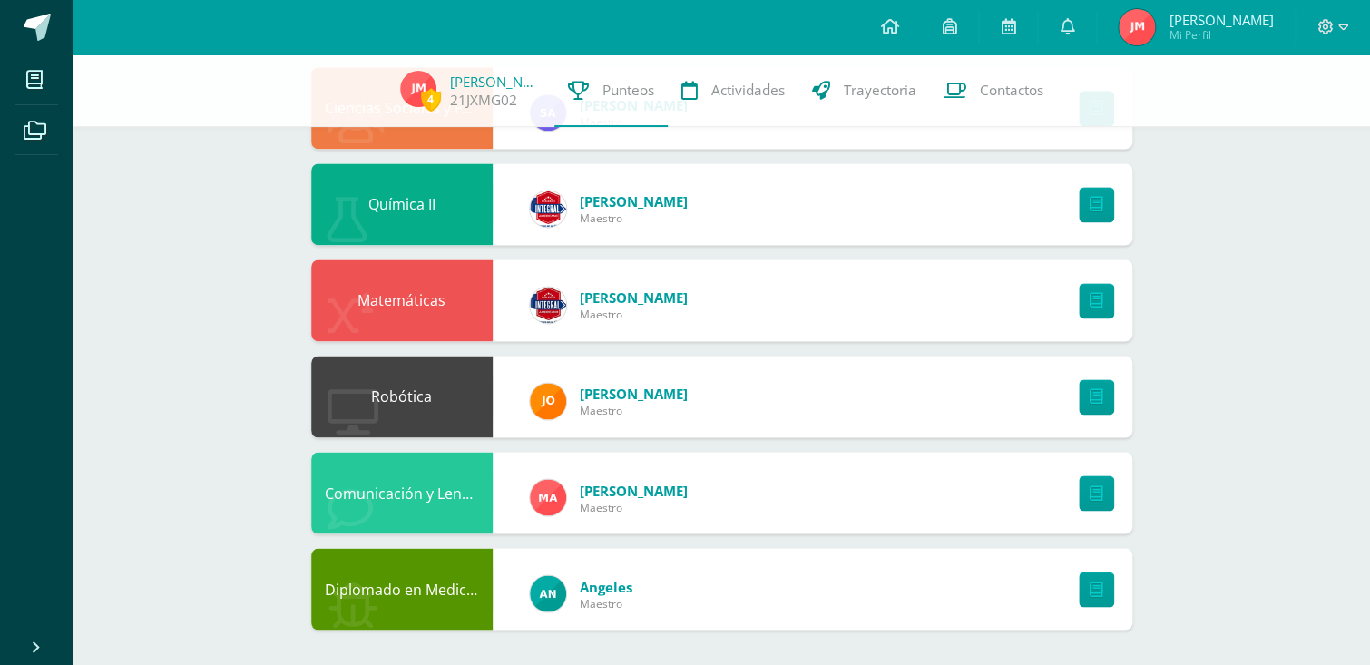
scroll to position [987, 0]
click at [1078, 30] on link at bounding box center [1067, 27] width 58 height 54
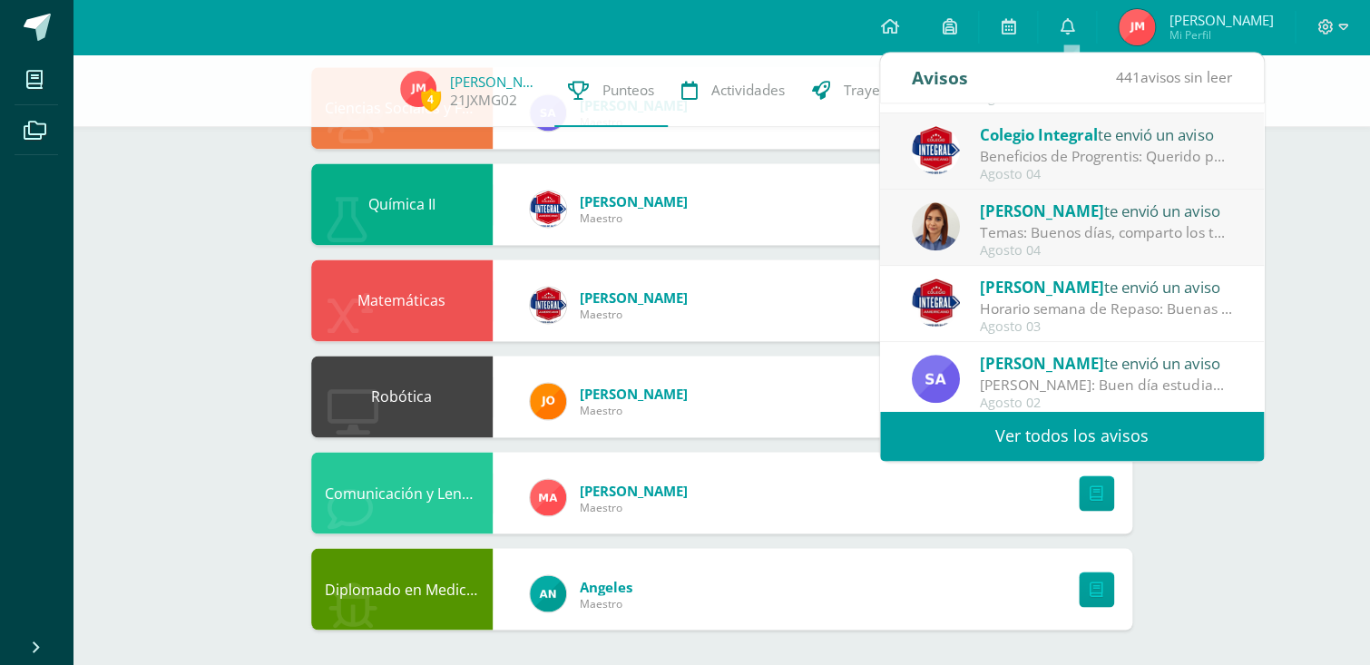
scroll to position [302, 0]
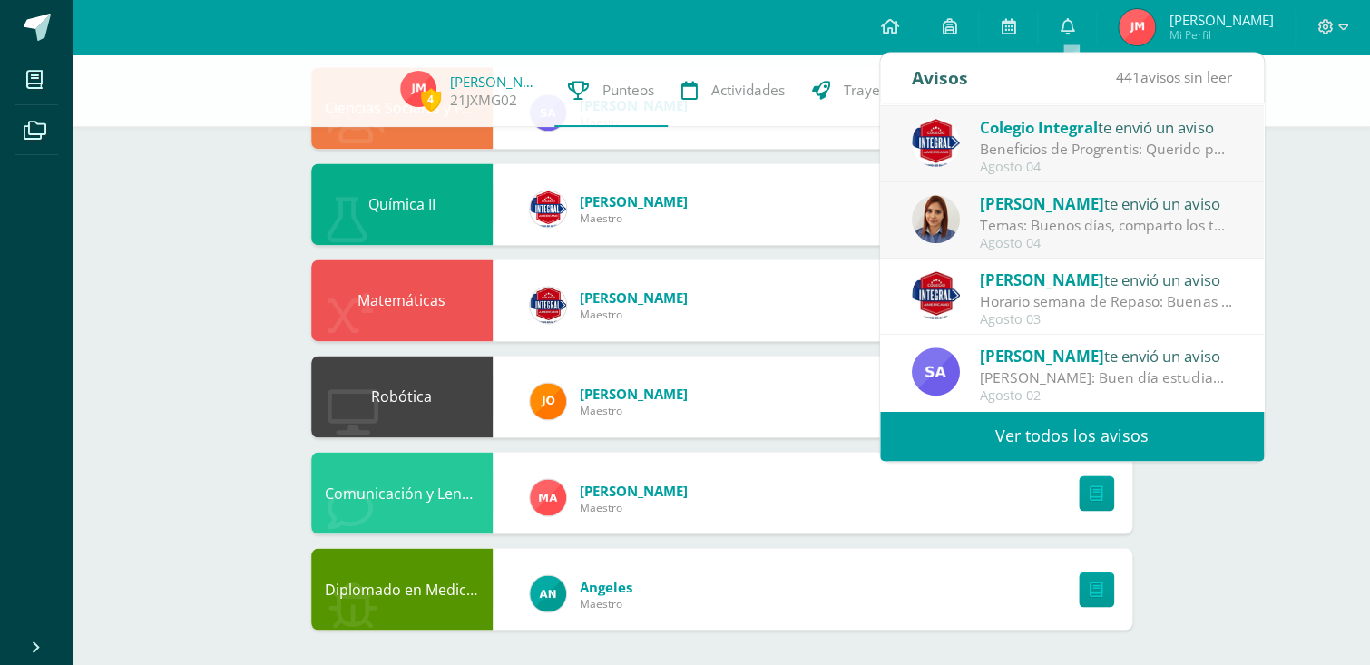
click at [1196, 425] on link "Ver todos los avisos" at bounding box center [1072, 436] width 384 height 50
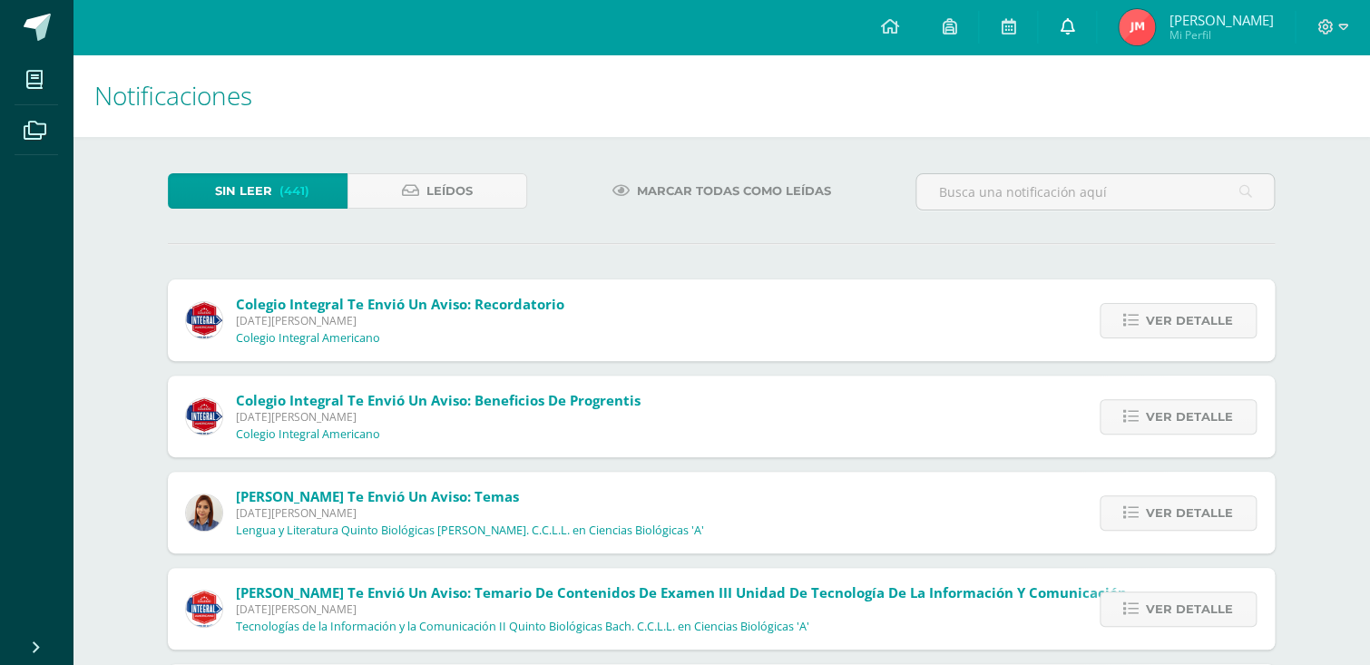
click at [1074, 17] on span at bounding box center [1066, 27] width 15 height 20
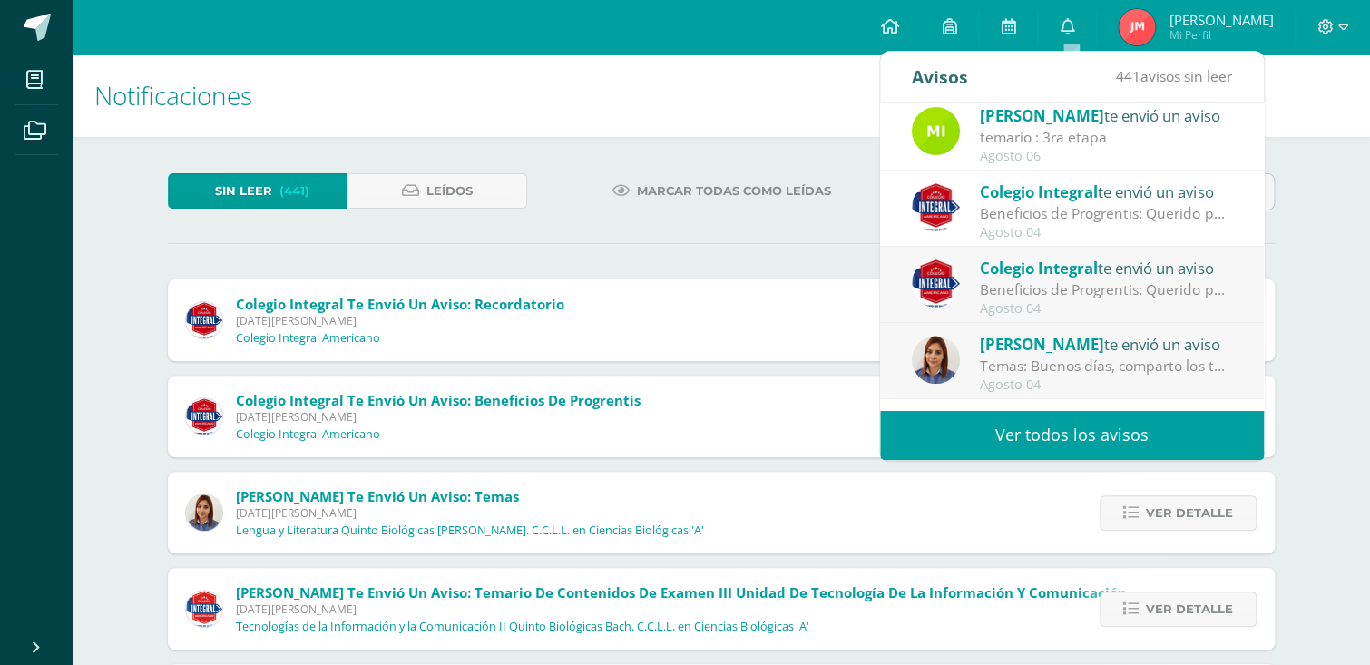
scroll to position [302, 0]
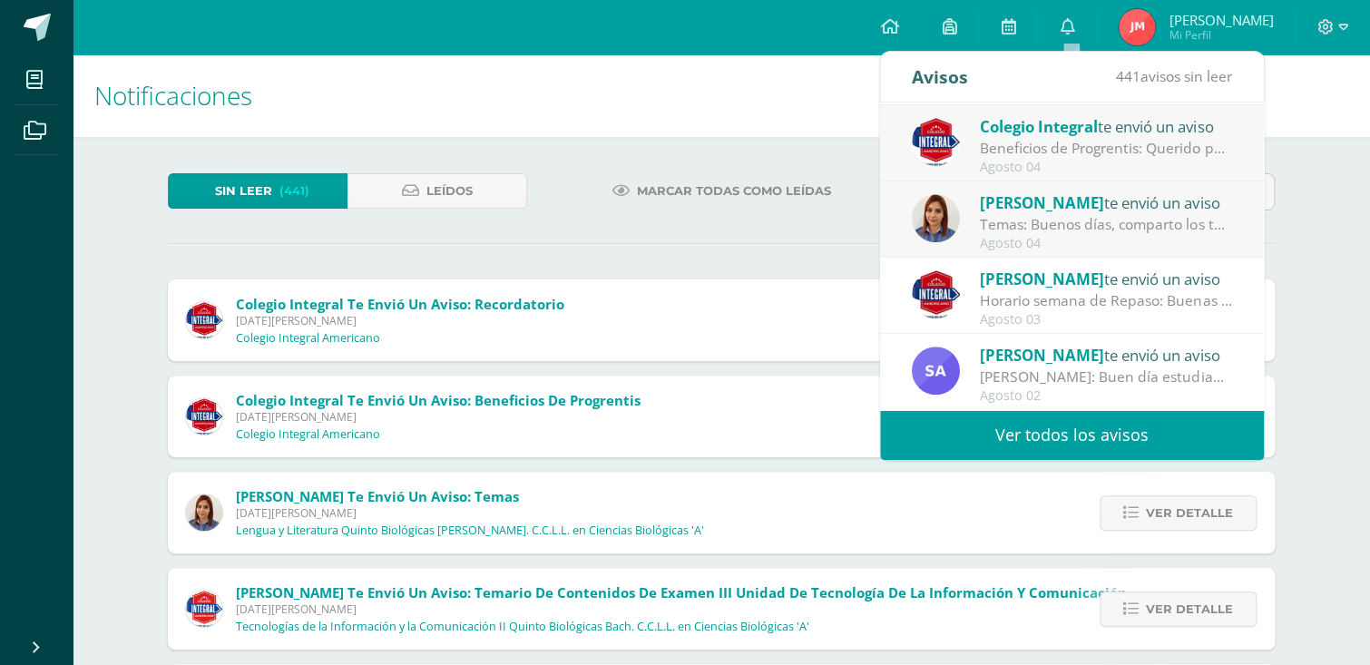
click at [1181, 448] on link "Ver todos los avisos" at bounding box center [1072, 435] width 384 height 50
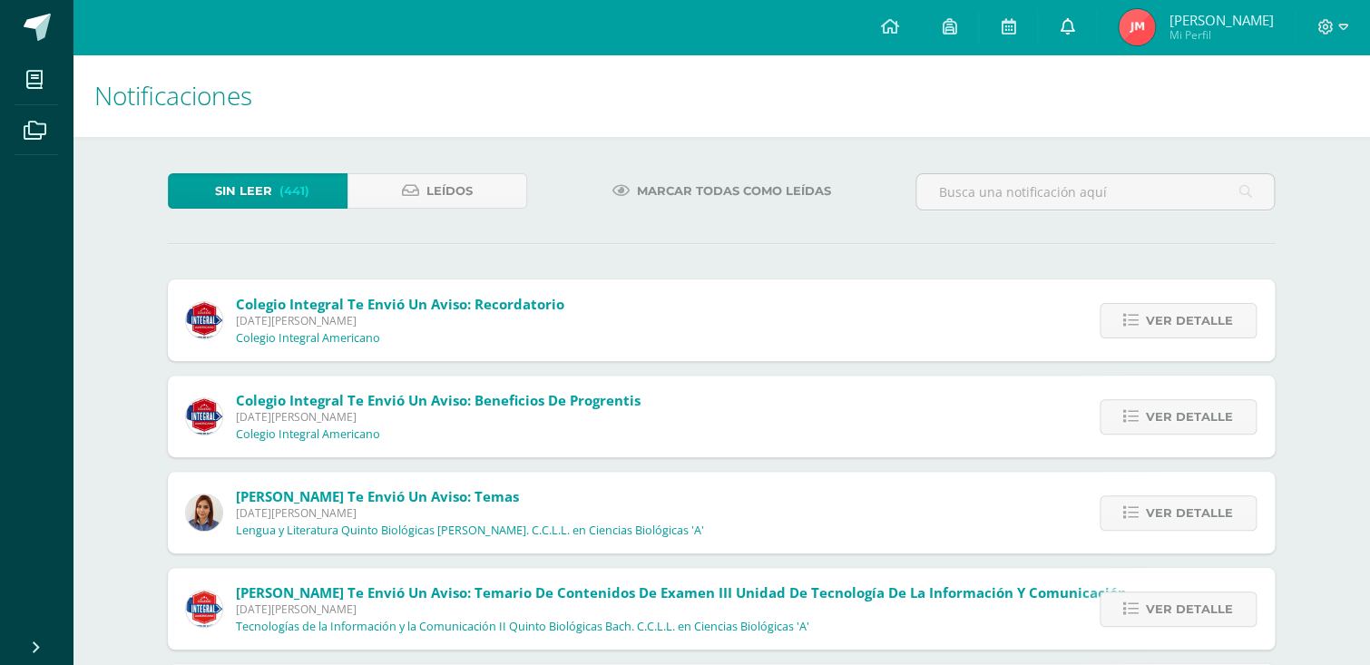
click at [1060, 24] on link at bounding box center [1067, 27] width 58 height 54
click at [464, 190] on span "Leídos" at bounding box center [449, 191] width 46 height 34
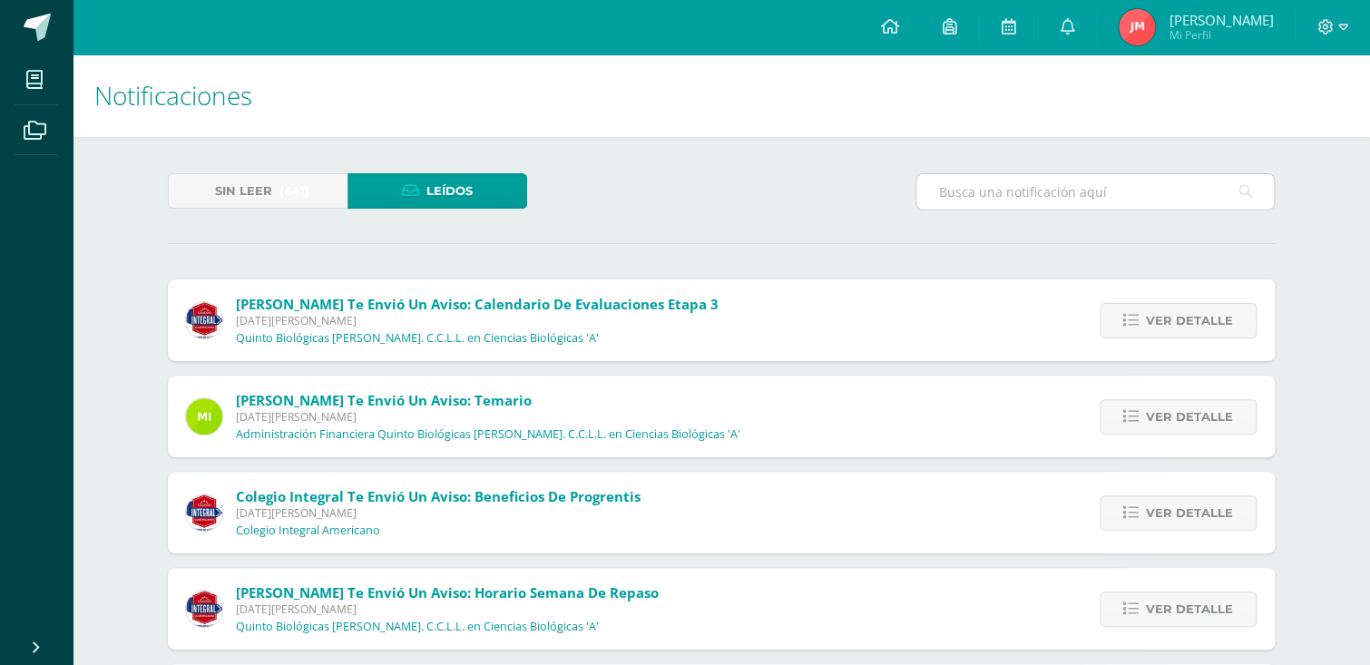
click at [1166, 194] on input "text" at bounding box center [1094, 191] width 357 height 35
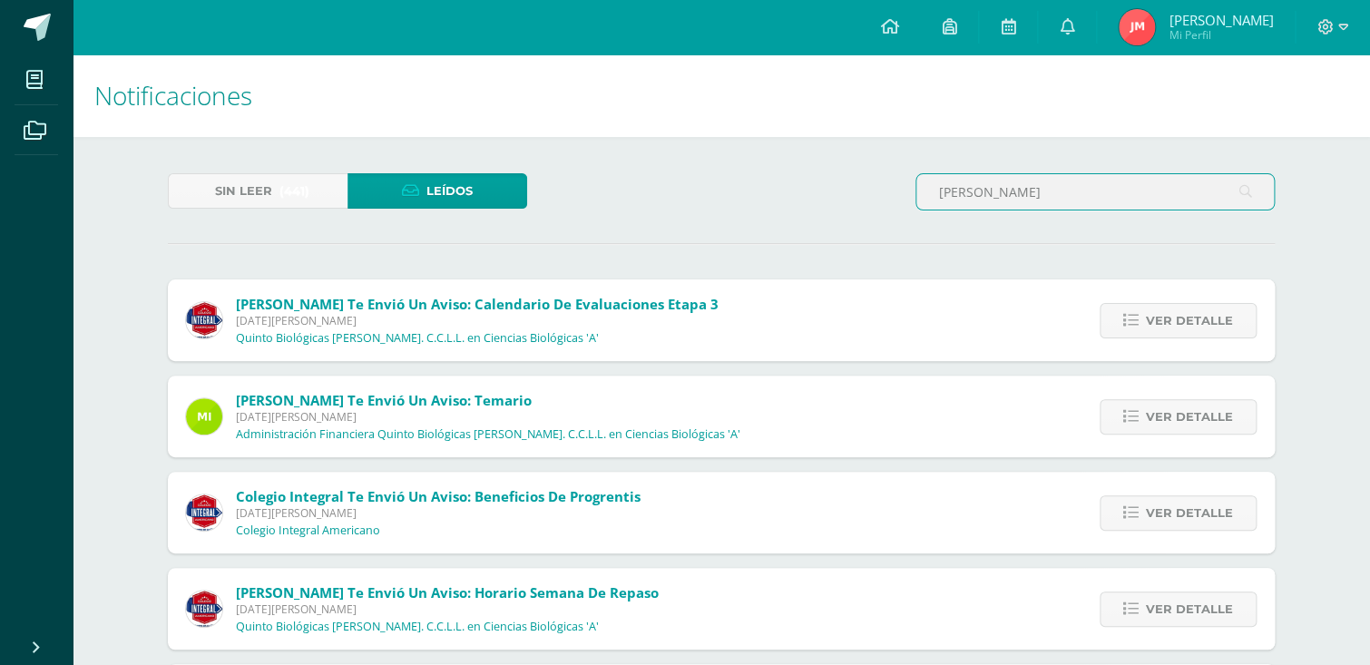
type input "[PERSON_NAME]"
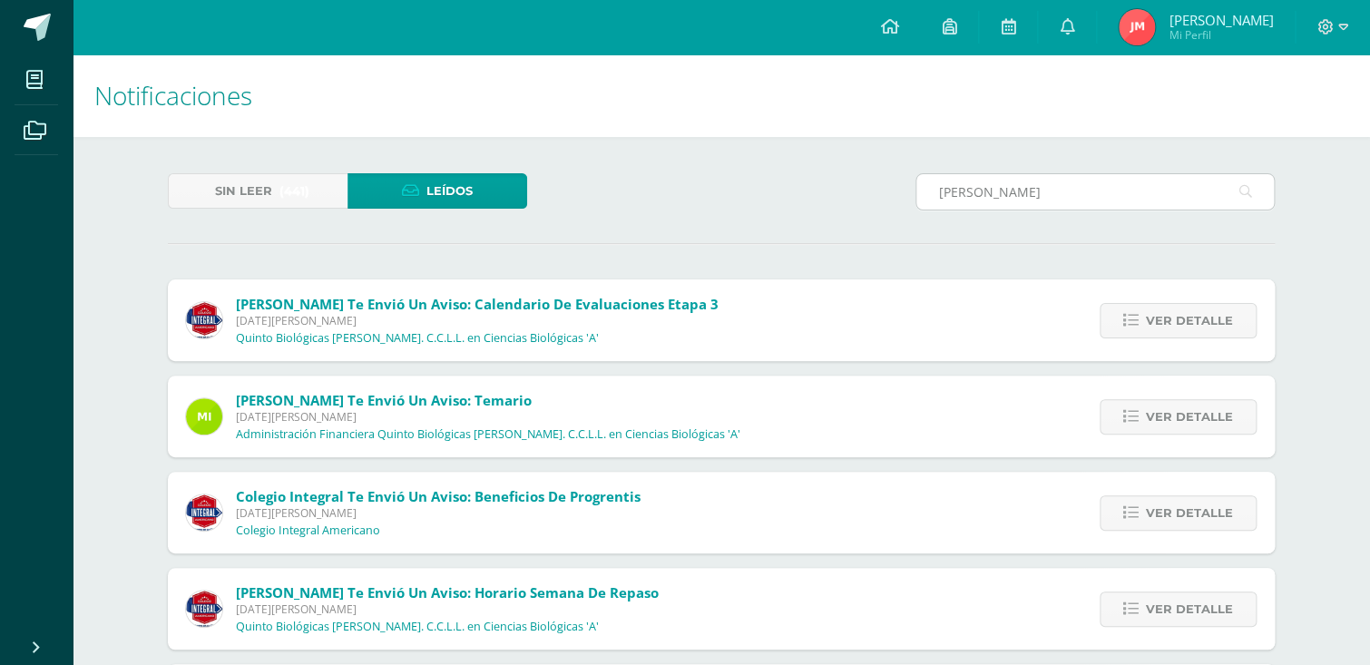
click at [1244, 190] on icon at bounding box center [1245, 191] width 13 height 37
